Goal: Obtain resource: Download file/media

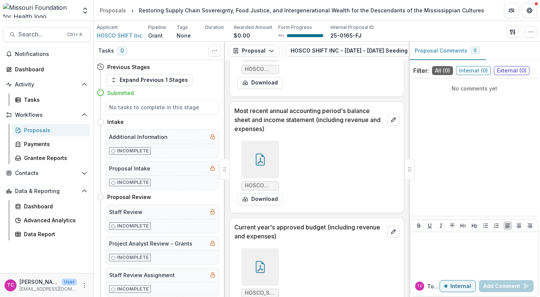
scroll to position [0, 123]
click at [120, 10] on div "Proposals" at bounding box center [113, 10] width 26 height 8
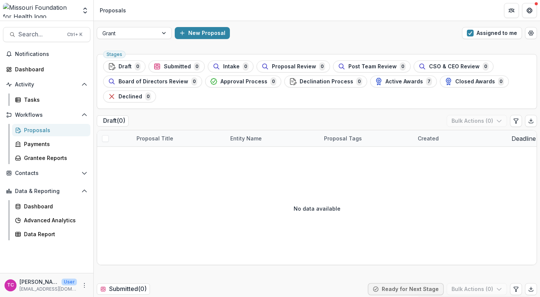
click at [465, 30] on button "Assigned to me" at bounding box center [492, 33] width 60 height 12
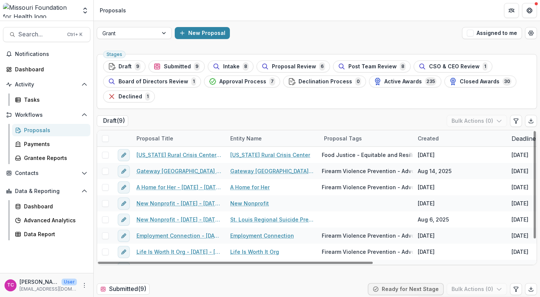
click at [171, 69] on span "Submitted" at bounding box center [177, 66] width 27 height 6
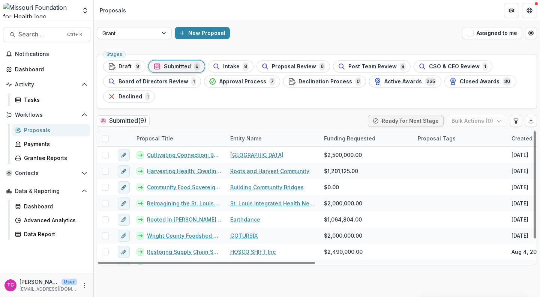
scroll to position [27, 0]
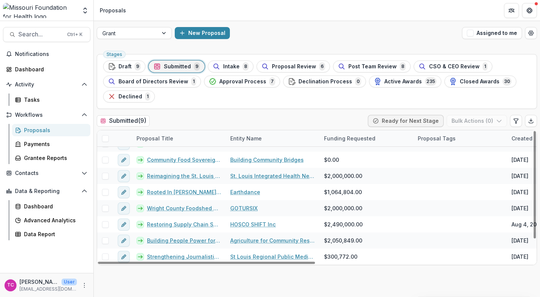
click at [184, 239] on link "Building People Power for an Equitable, Sustainable Food System" at bounding box center [184, 240] width 74 height 8
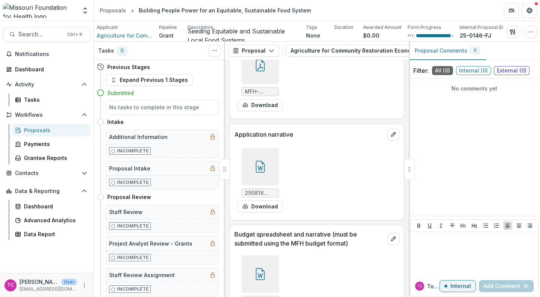
scroll to position [2706, 0]
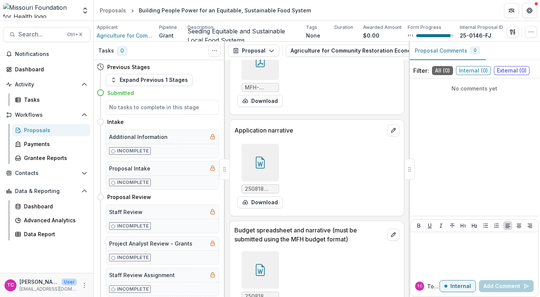
click at [262, 196] on button "Download" at bounding box center [259, 202] width 45 height 12
click at [115, 11] on div "Proposals" at bounding box center [113, 10] width 26 height 8
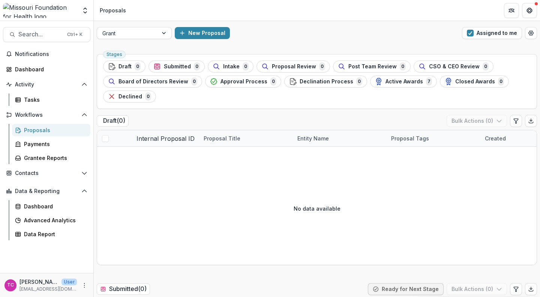
click at [465, 30] on button "Assigned to me" at bounding box center [492, 33] width 60 height 12
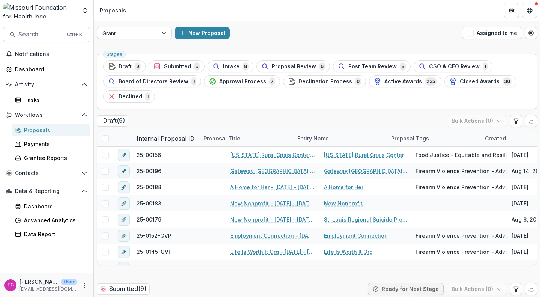
click at [175, 63] on span "Submitted" at bounding box center [177, 66] width 27 height 6
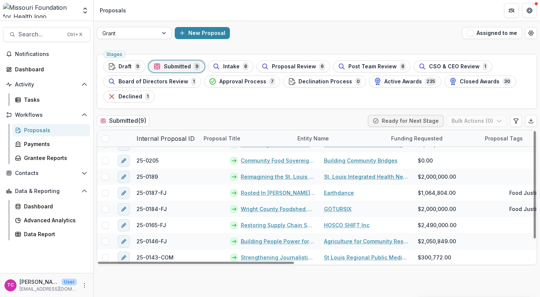
scroll to position [27, 0]
click at [234, 63] on span "Intake" at bounding box center [231, 66] width 16 height 6
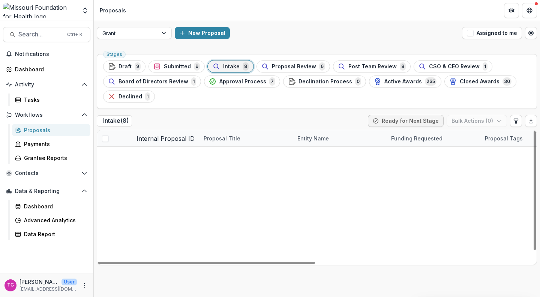
click at [247, 156] on link "Growing City Greens: Expanding Food Access Through Food Sovereignty" at bounding box center [272, 155] width 85 height 8
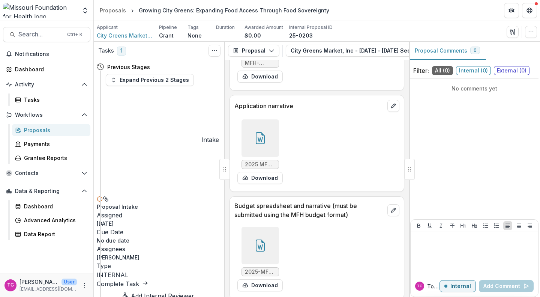
scroll to position [2521, 0]
click at [261, 181] on button "Download" at bounding box center [259, 178] width 45 height 12
